Goal: Task Accomplishment & Management: Use online tool/utility

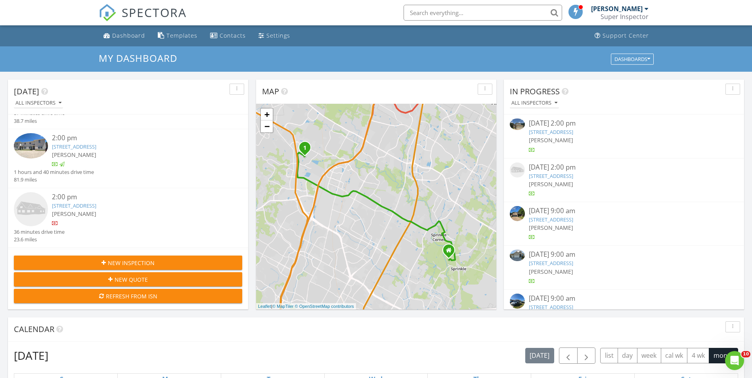
scroll to position [455, 0]
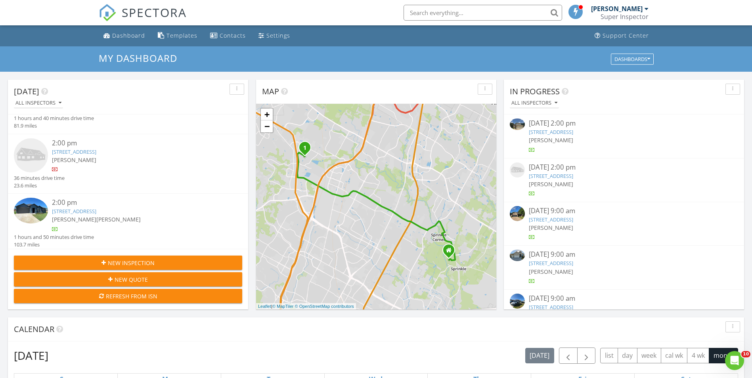
click at [96, 211] on link "136 Santa Fe Trl, Cedar Creek, TX 78612" at bounding box center [74, 211] width 44 height 7
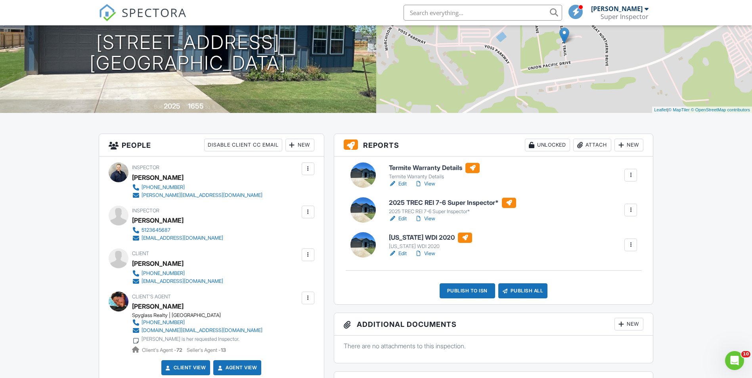
click at [424, 253] on link "View" at bounding box center [425, 254] width 21 height 8
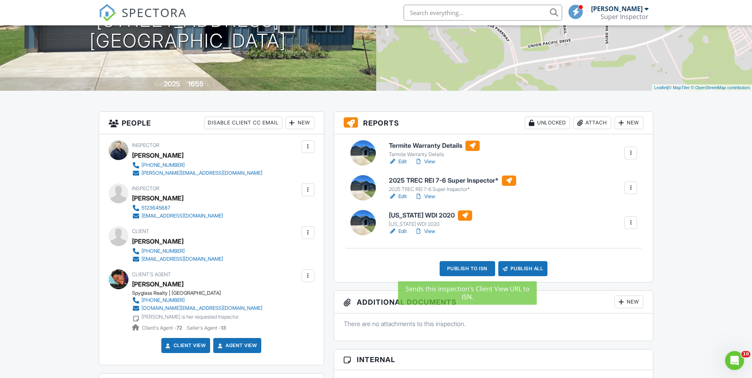
click at [466, 268] on div "Publish to ISN" at bounding box center [468, 268] width 56 height 15
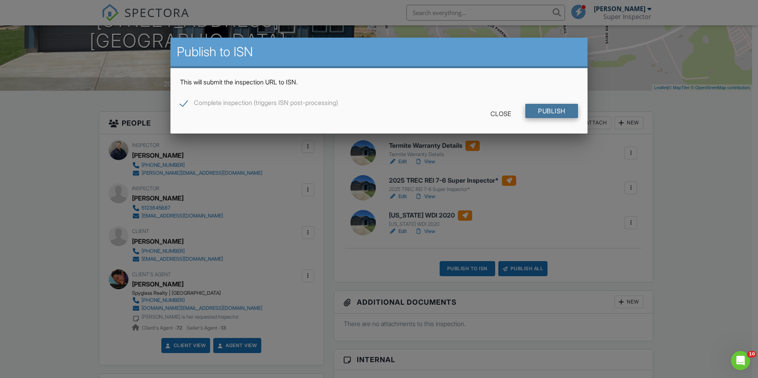
click at [550, 111] on input "Publish" at bounding box center [551, 111] width 53 height 14
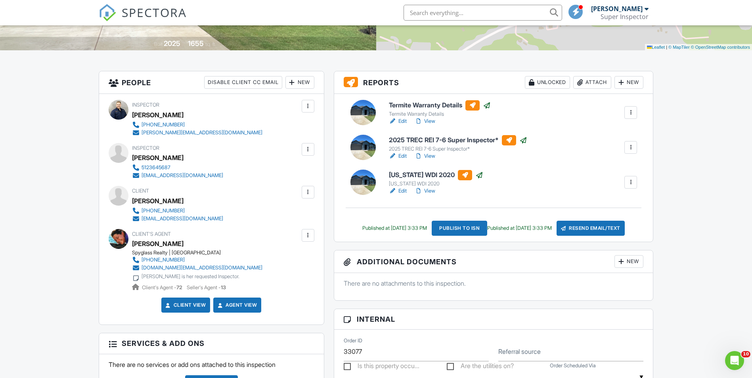
scroll to position [162, 0]
